Goal: Task Accomplishment & Management: Manage account settings

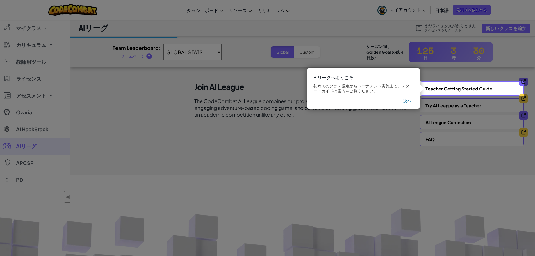
drag, startPoint x: 406, startPoint y: 101, endPoint x: 409, endPoint y: 87, distance: 15.1
click at [406, 101] on button "次へ" at bounding box center [408, 101] width 8 height 6
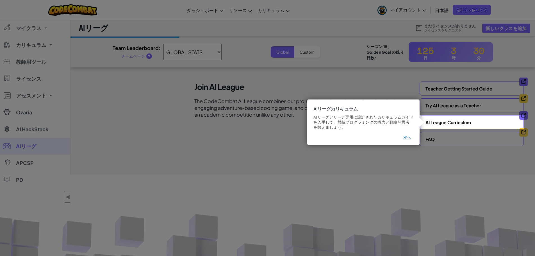
click at [409, 135] on button "次へ" at bounding box center [408, 138] width 8 height 6
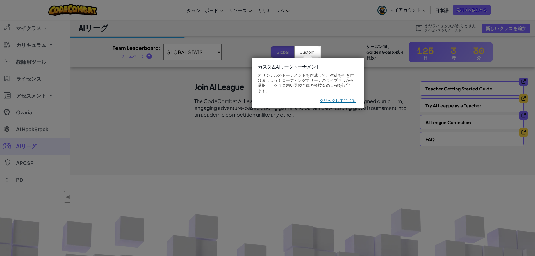
click at [341, 98] on button "クリックして閉じる" at bounding box center [338, 101] width 36 height 6
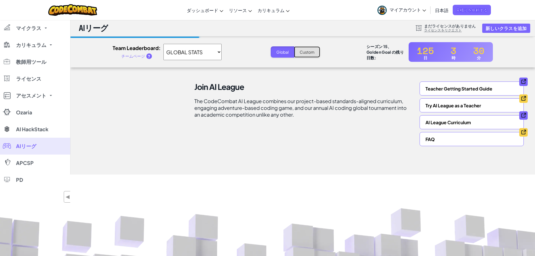
click at [303, 53] on button "Custom" at bounding box center [307, 51] width 26 height 11
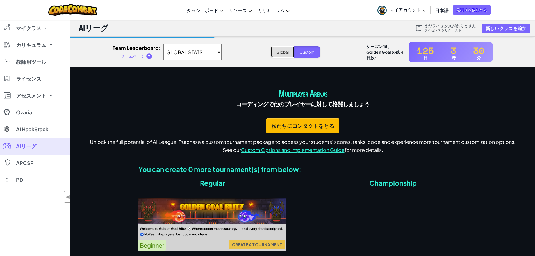
click at [280, 50] on button "Global" at bounding box center [283, 51] width 24 height 11
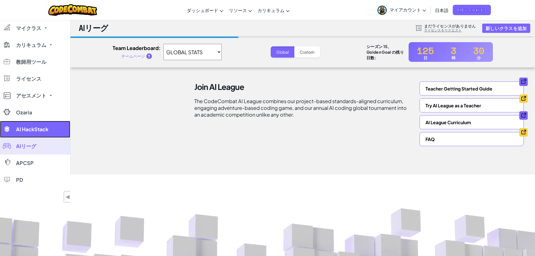
click at [27, 127] on span "AI HackStack" at bounding box center [32, 129] width 32 height 5
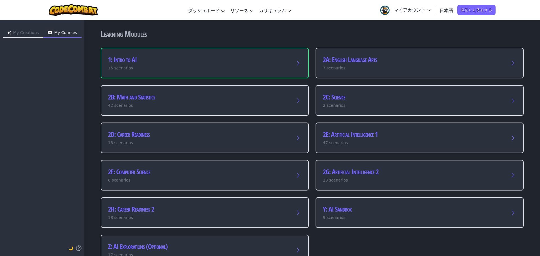
click at [31, 37] on button "My Creations" at bounding box center [23, 33] width 40 height 9
click at [416, 8] on span "マイアカウント" at bounding box center [412, 10] width 37 height 6
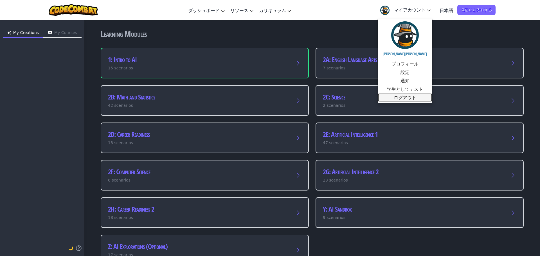
click at [396, 97] on link "ログアウト" at bounding box center [404, 97] width 55 height 8
